Goal: Navigation & Orientation: Find specific page/section

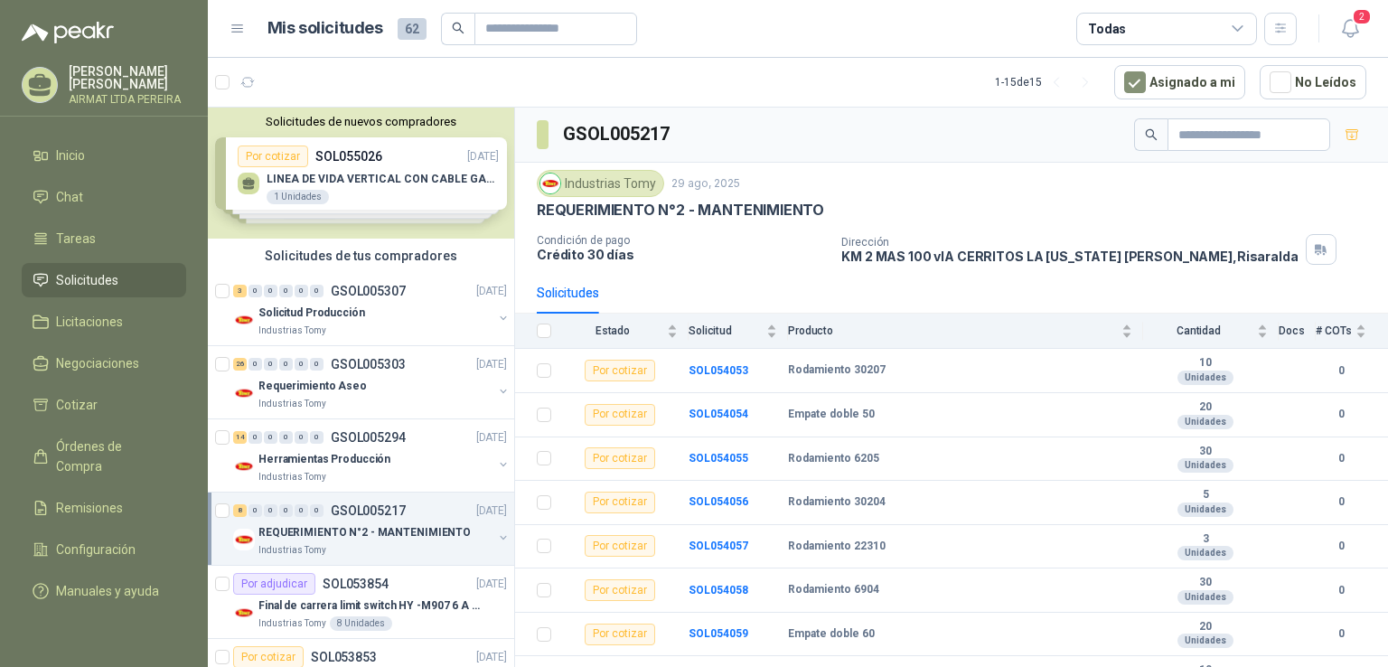
scroll to position [25, 0]
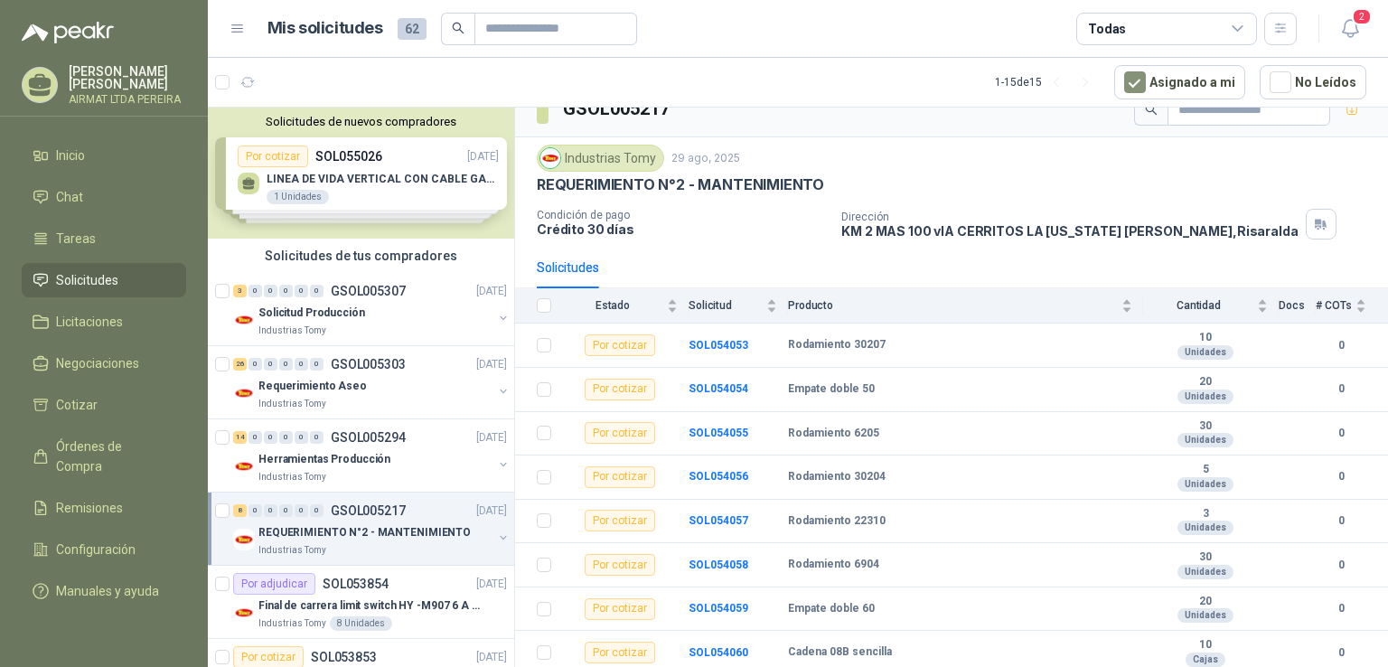
click at [100, 290] on span "Solicitudes" at bounding box center [87, 280] width 62 height 20
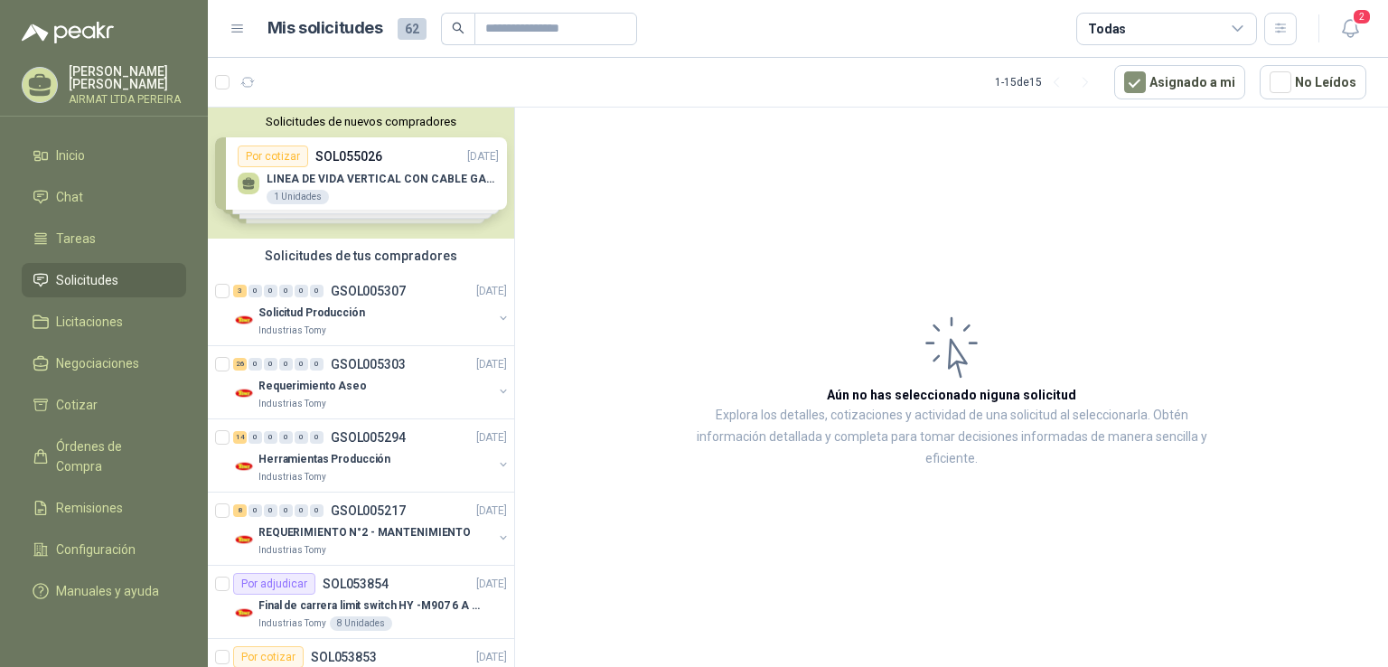
click at [100, 290] on span "Solicitudes" at bounding box center [87, 280] width 62 height 20
click at [112, 165] on li "Inicio" at bounding box center [104, 155] width 143 height 20
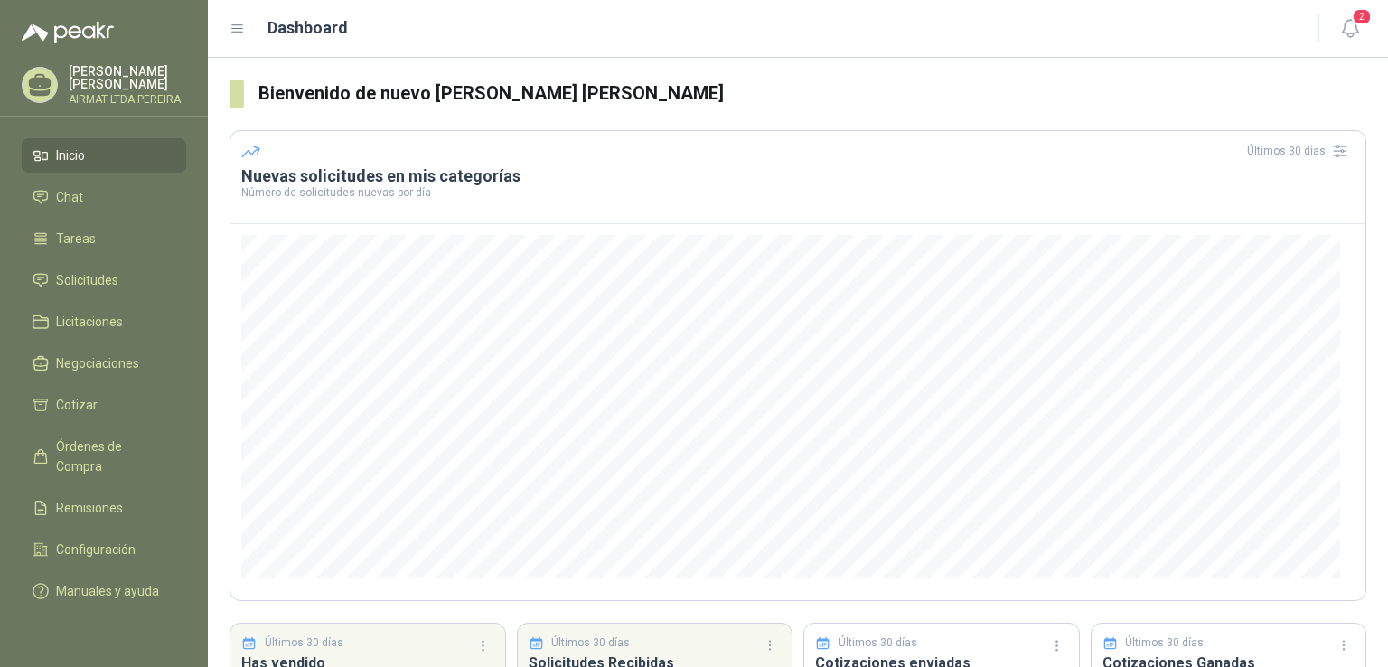
click at [112, 165] on li "Inicio" at bounding box center [104, 155] width 143 height 20
click at [112, 450] on span "Órdenes de Compra" at bounding box center [112, 456] width 113 height 40
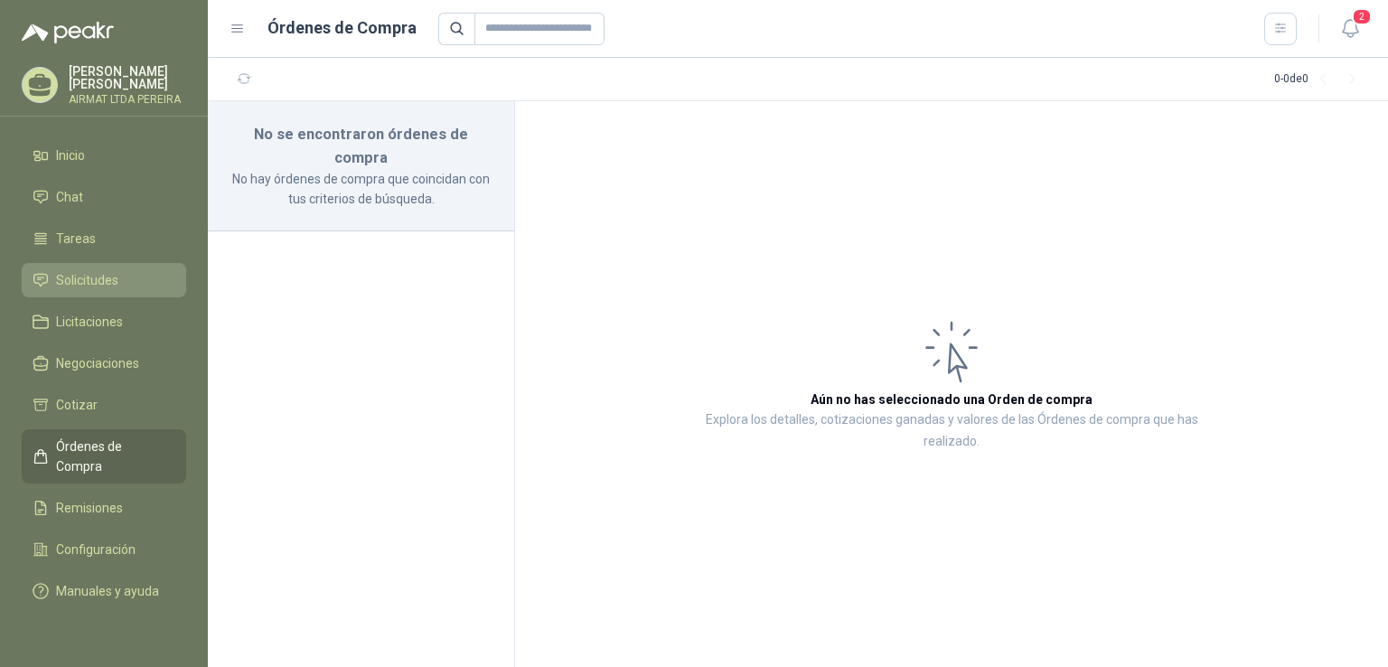
click at [123, 290] on li "Solicitudes" at bounding box center [104, 280] width 143 height 20
